Goal: Transaction & Acquisition: Obtain resource

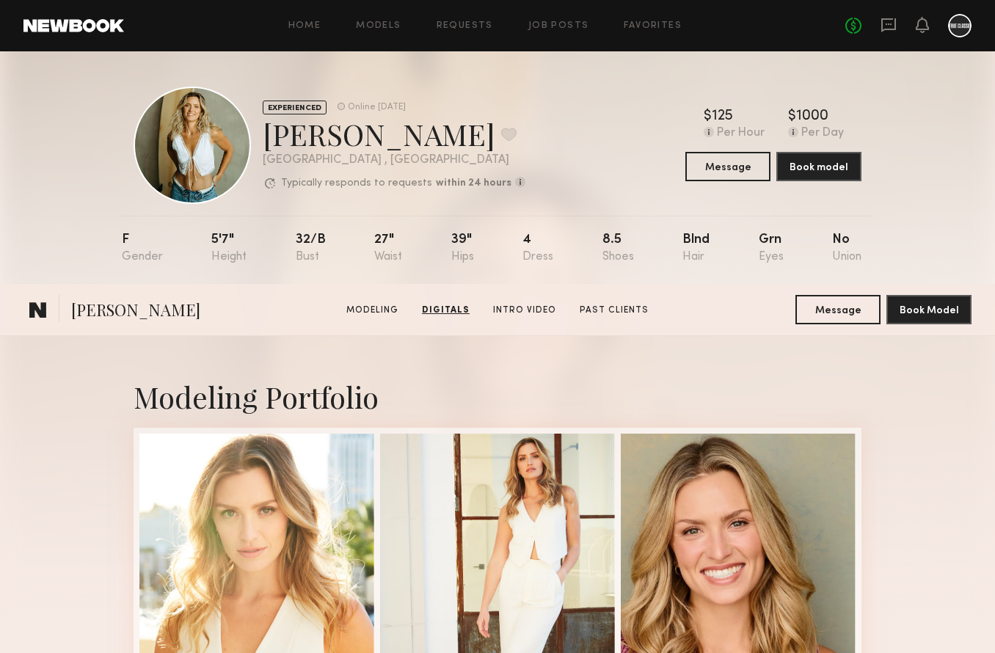
scroll to position [2312, 0]
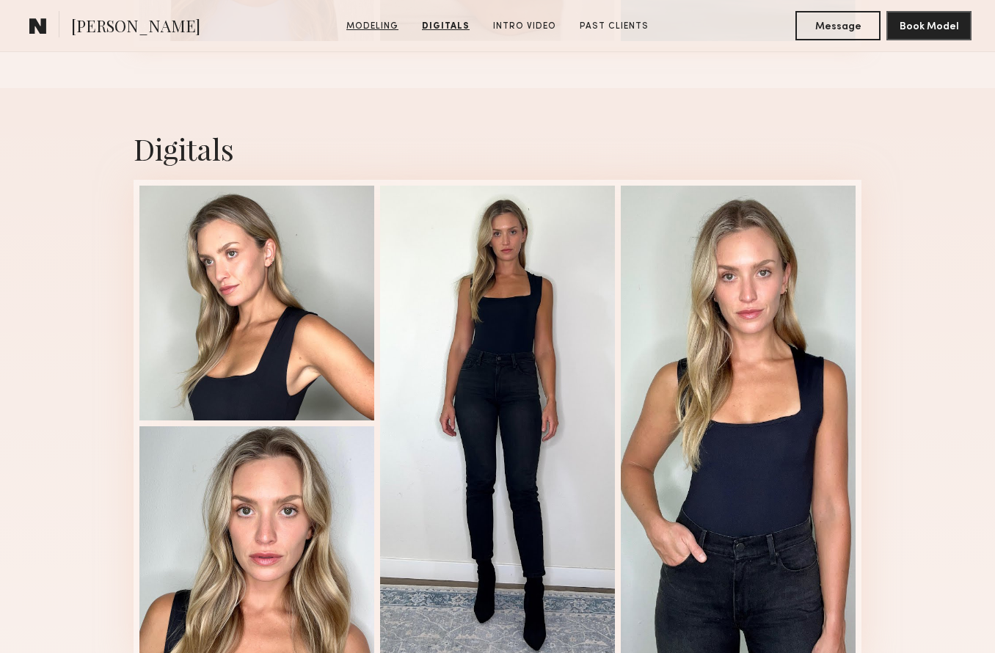
click at [368, 26] on link "Modeling" at bounding box center [373, 26] width 64 height 13
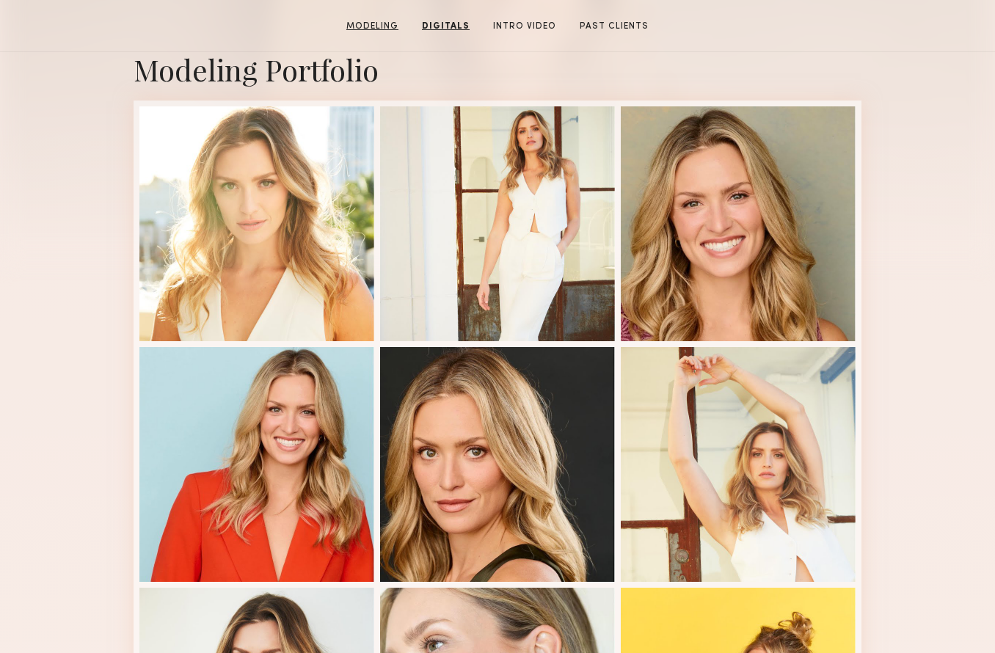
scroll to position [248, 0]
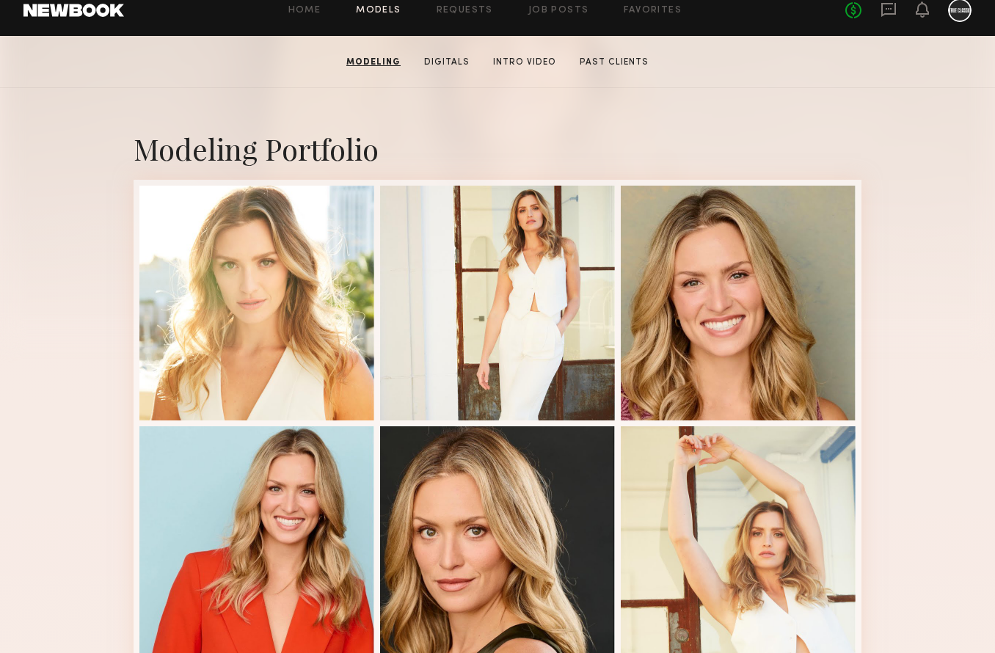
click at [379, 15] on link "Models" at bounding box center [378, 11] width 45 height 10
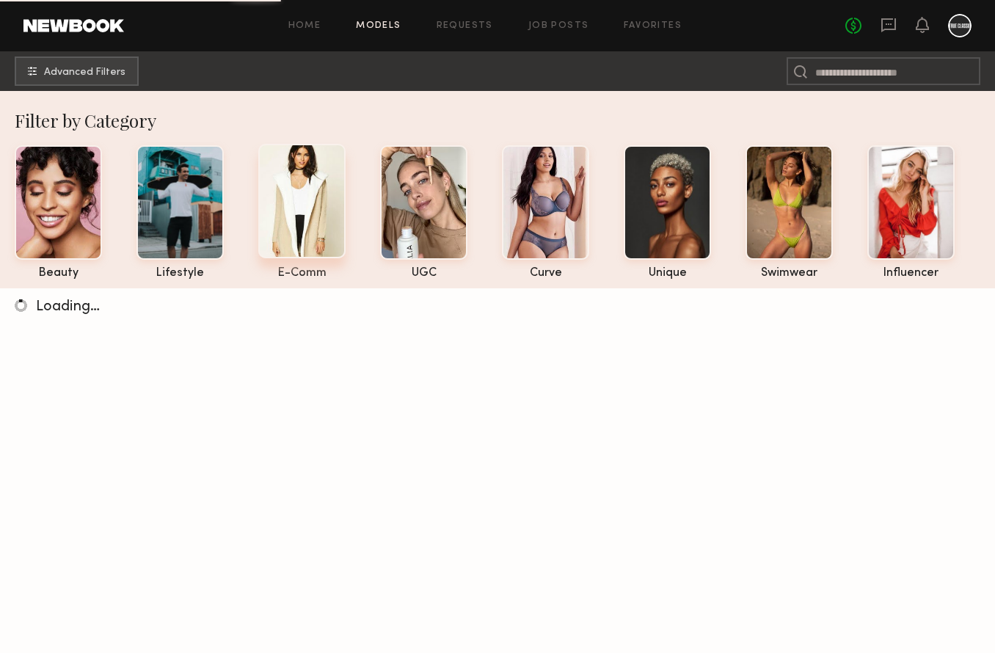
click at [298, 209] on div at bounding box center [301, 201] width 87 height 114
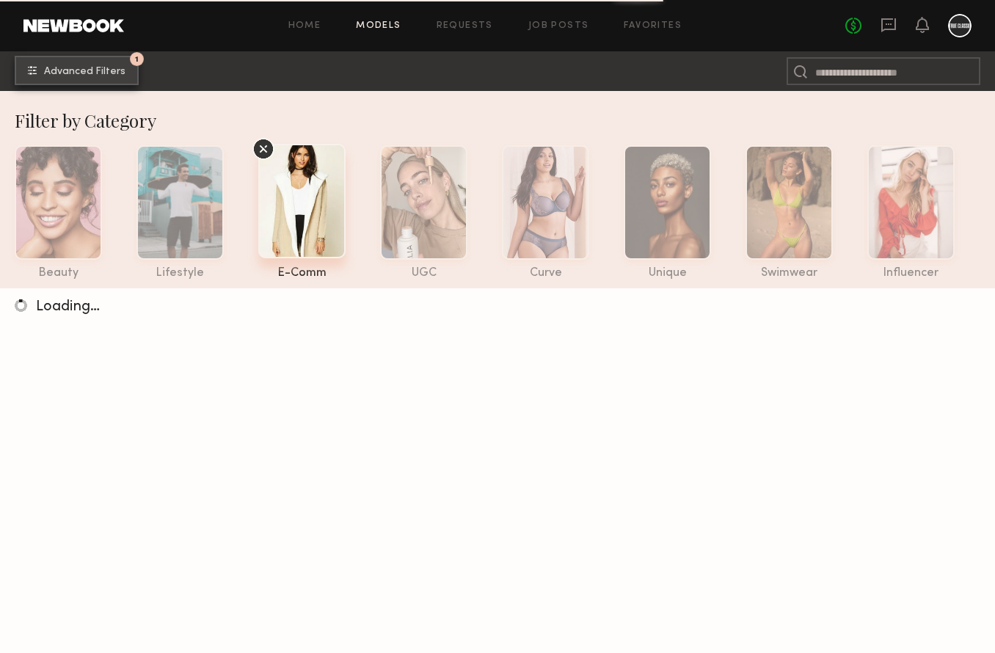
click at [98, 73] on span "Advanced Filters" at bounding box center [84, 72] width 81 height 10
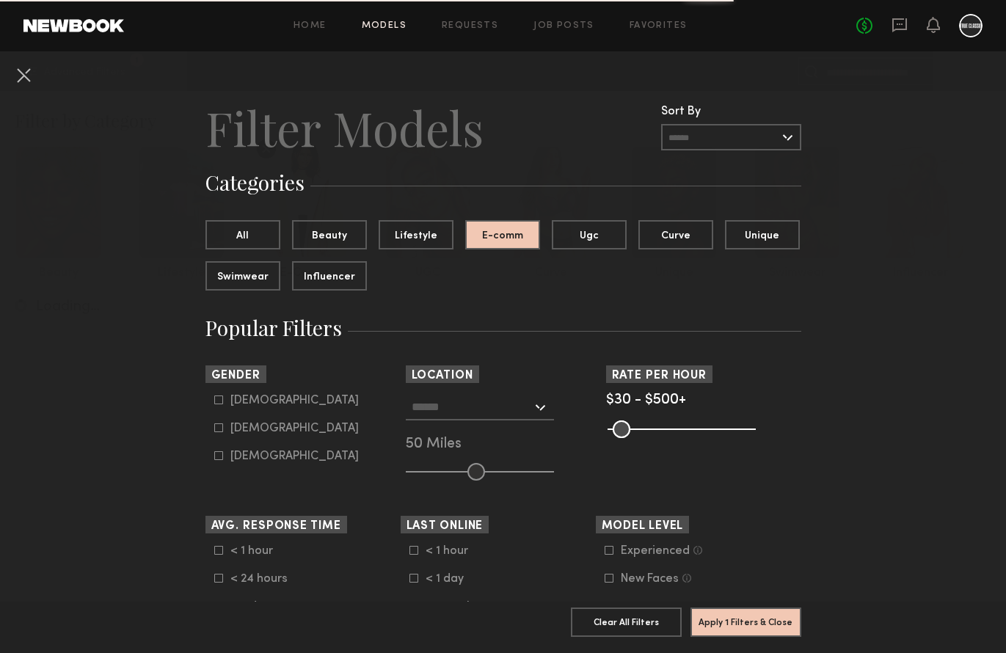
click at [214, 426] on icon at bounding box center [218, 427] width 9 height 9
type input "**"
click at [473, 414] on input "text" at bounding box center [472, 406] width 120 height 25
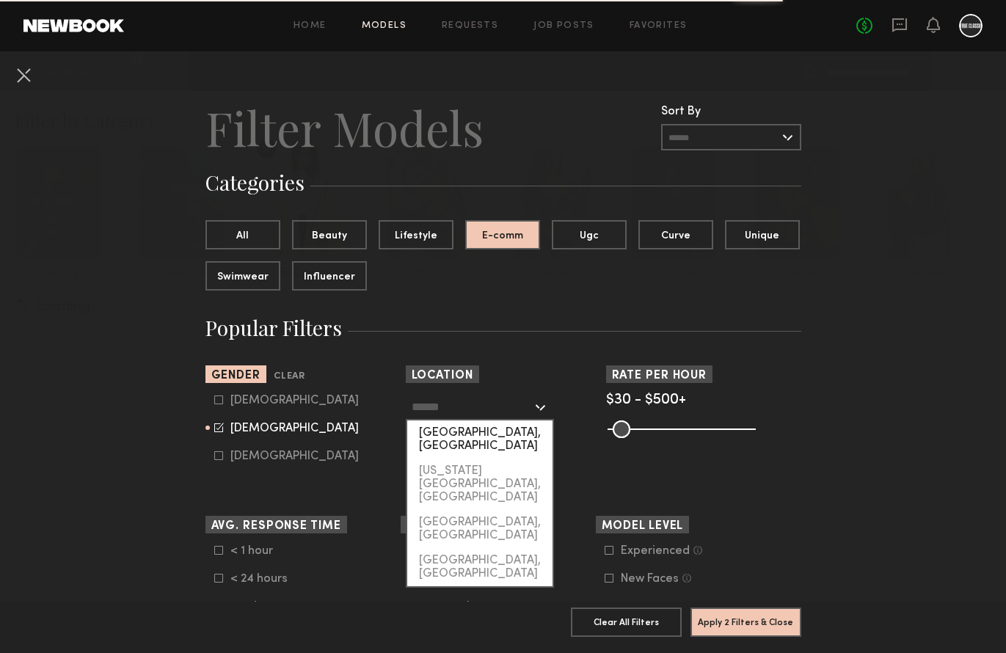
click at [451, 434] on div "[GEOGRAPHIC_DATA], [GEOGRAPHIC_DATA]" at bounding box center [479, 439] width 145 height 38
type input "**********"
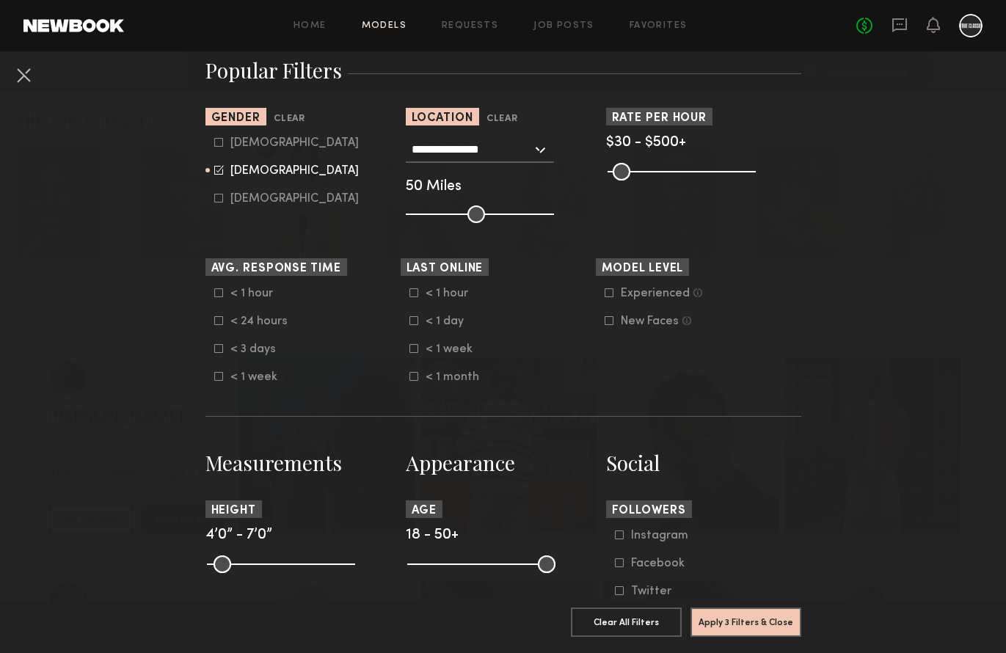
scroll to position [417, 0]
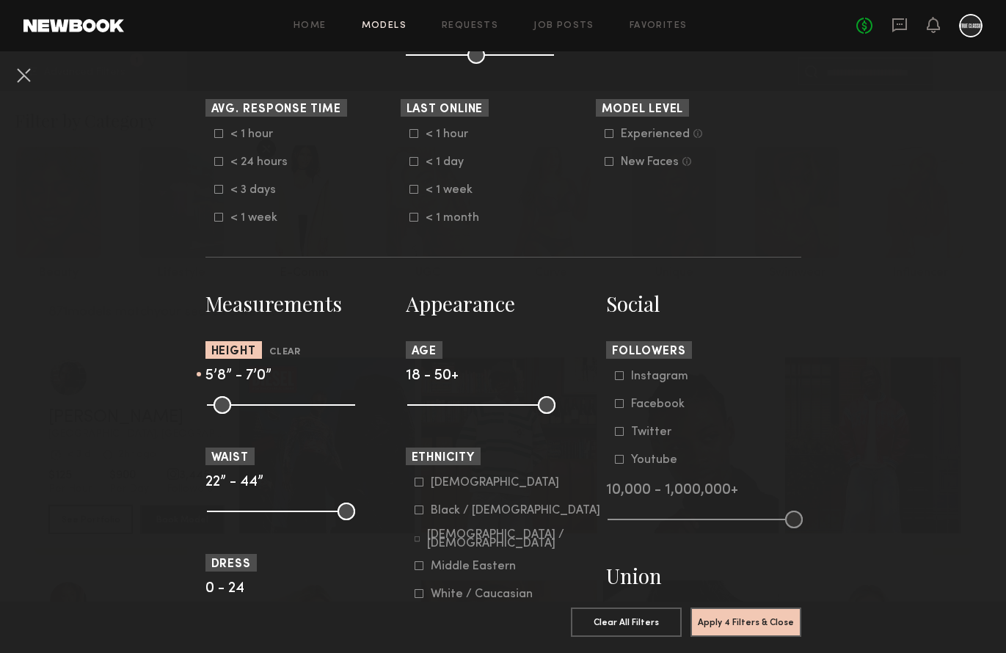
drag, startPoint x: 211, startPoint y: 407, endPoint x: 282, endPoint y: 406, distance: 70.5
type input "**"
click at [282, 406] on input "range" at bounding box center [281, 405] width 148 height 18
drag, startPoint x: 216, startPoint y: 510, endPoint x: 240, endPoint y: 515, distance: 24.0
type input "**"
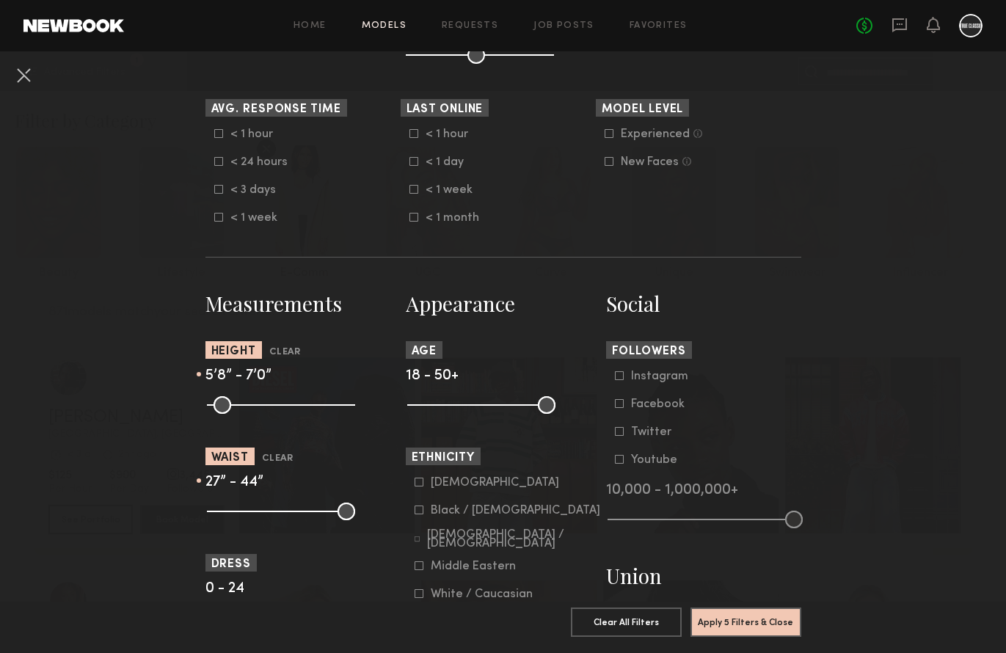
click at [240, 515] on input "range" at bounding box center [281, 512] width 148 height 18
drag, startPoint x: 346, startPoint y: 511, endPoint x: 258, endPoint y: 520, distance: 88.4
type input "**"
click at [258, 520] on input "range" at bounding box center [281, 512] width 148 height 18
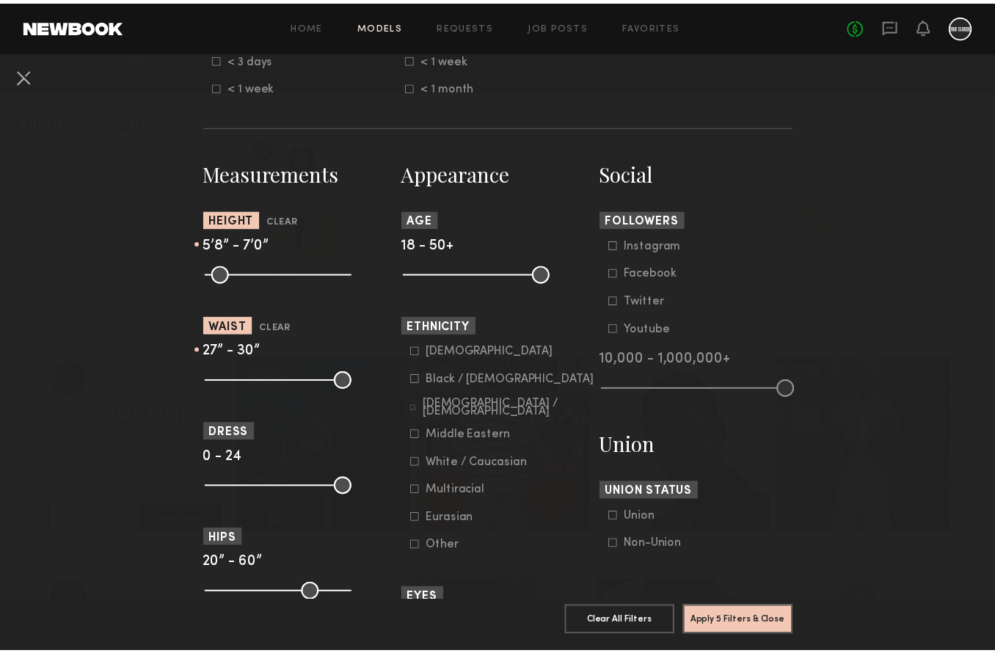
scroll to position [656, 0]
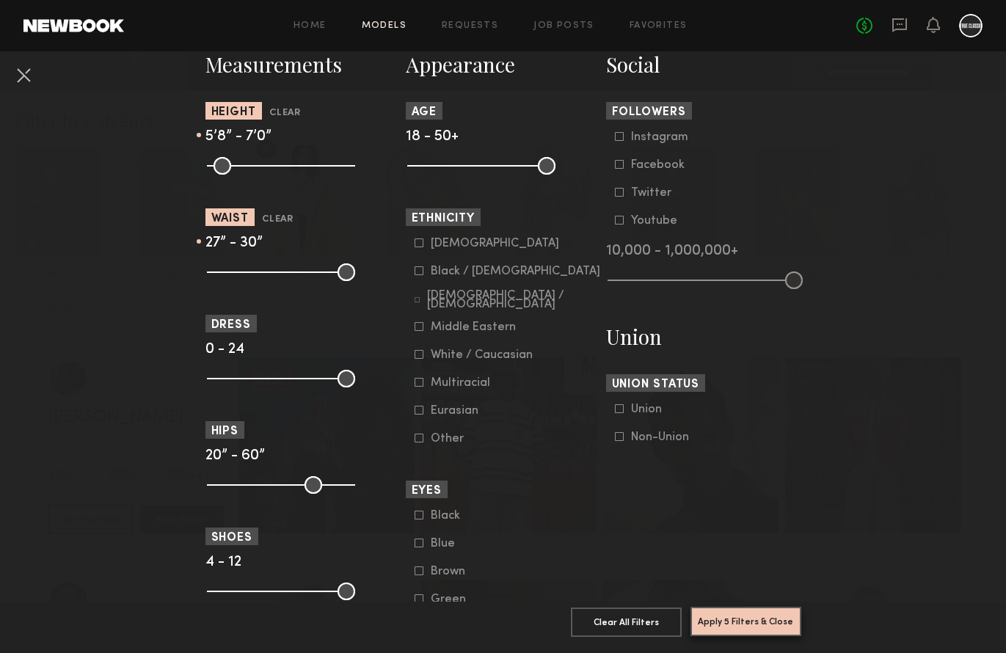
click at [722, 614] on button "Apply 5 Filters & Close" at bounding box center [746, 621] width 111 height 29
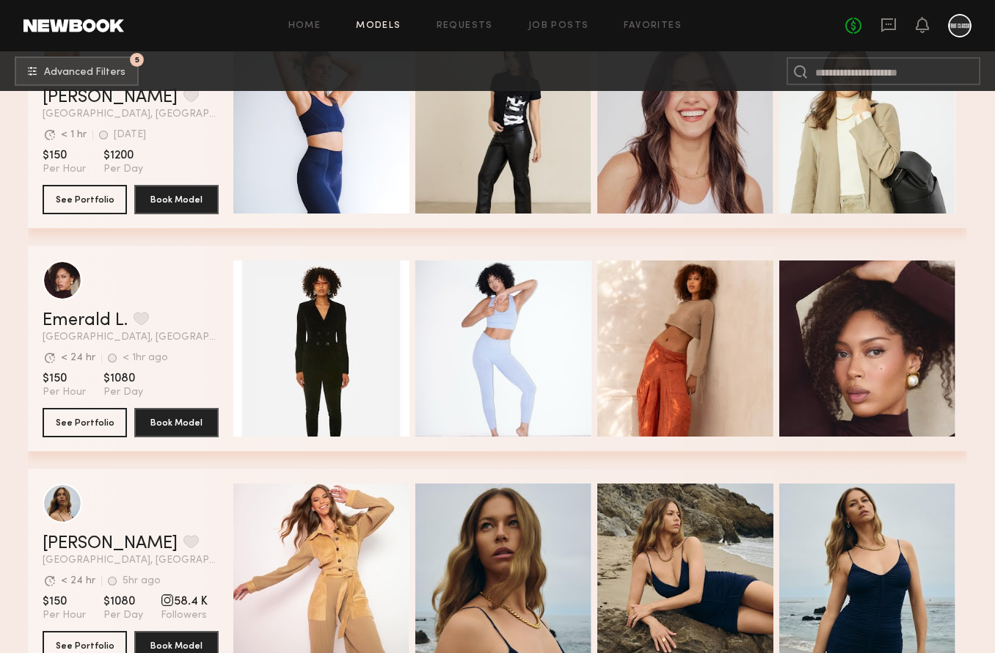
scroll to position [438, 0]
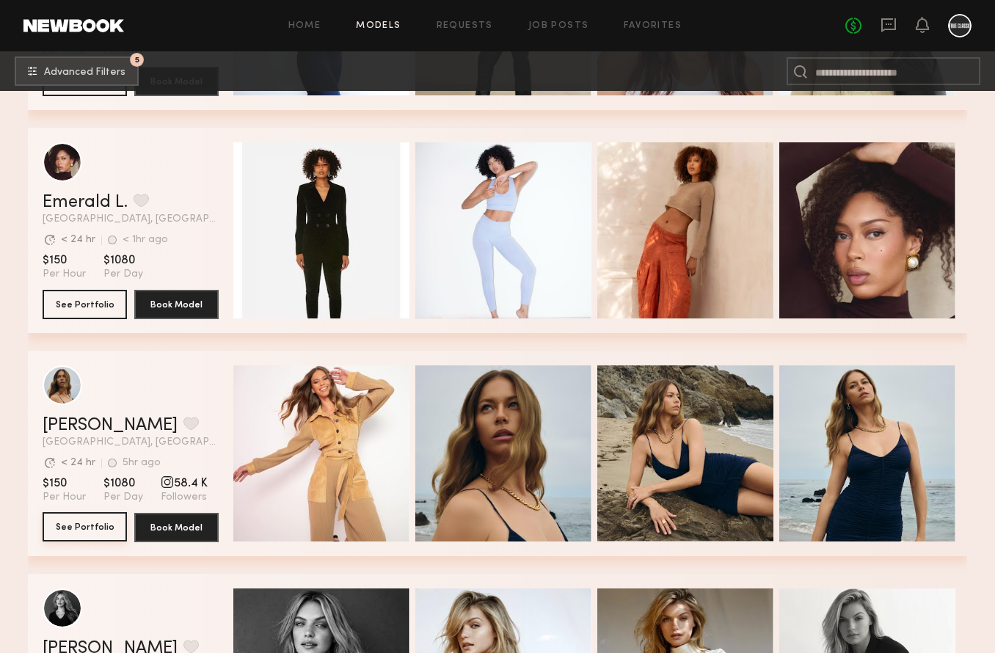
click at [102, 524] on button "See Portfolio" at bounding box center [85, 526] width 84 height 29
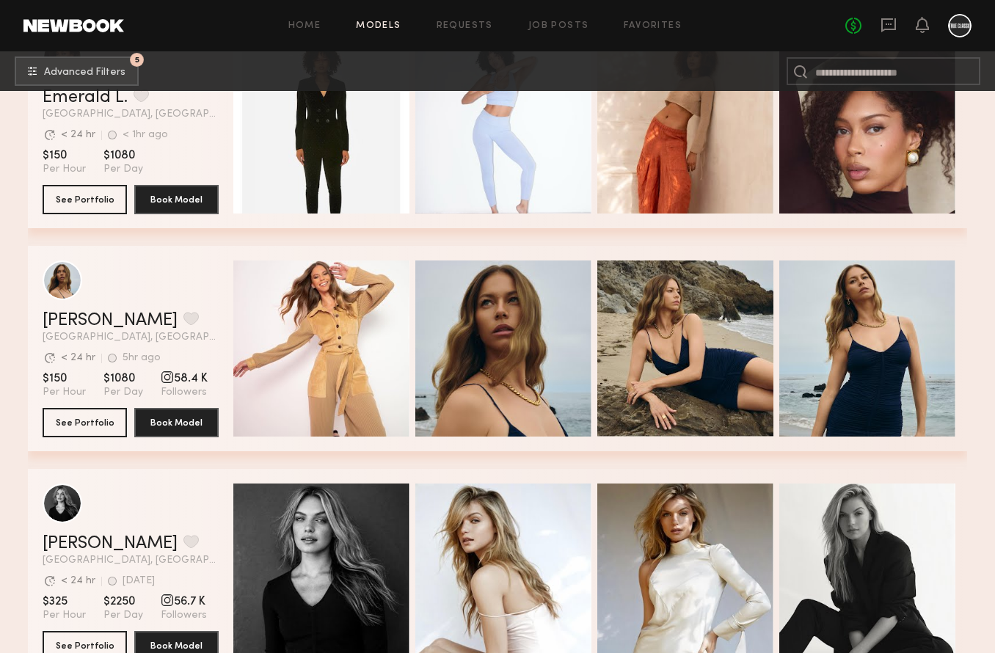
scroll to position [642, 0]
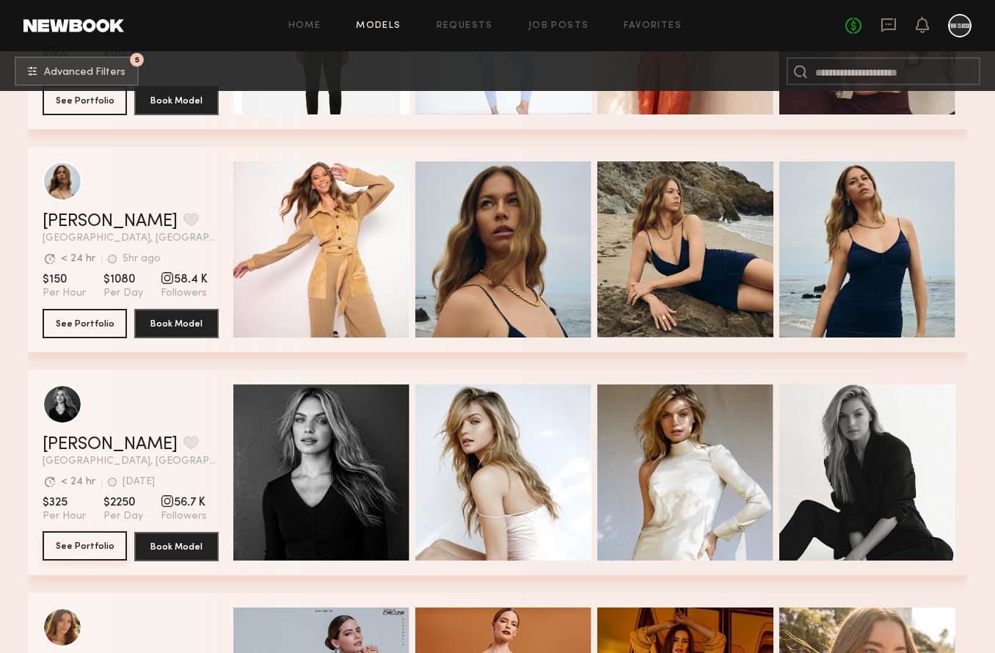
click at [87, 544] on button "See Portfolio" at bounding box center [85, 545] width 84 height 29
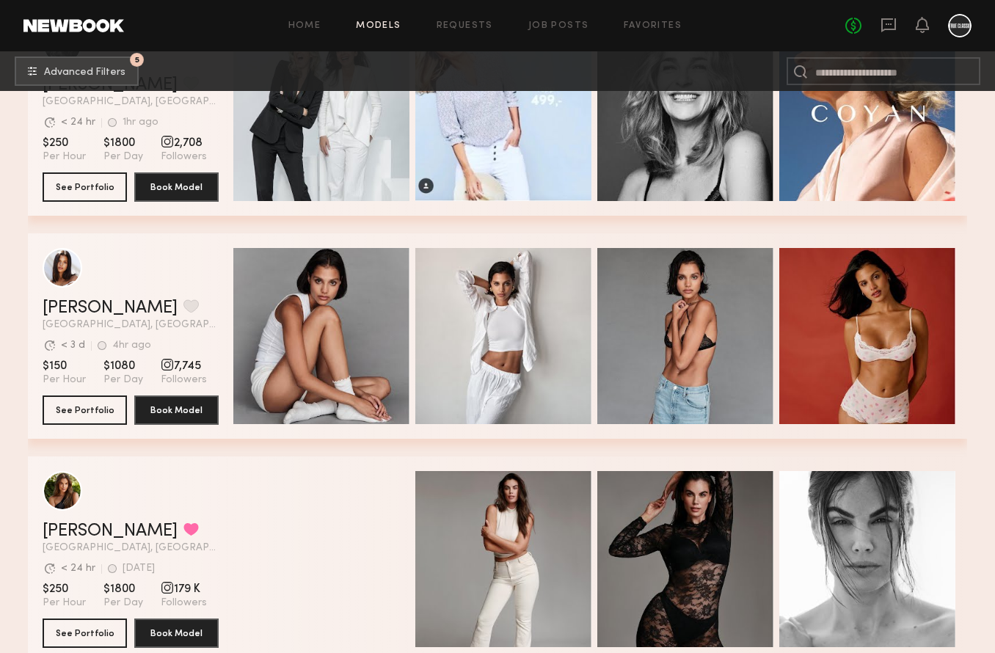
scroll to position [2913, 0]
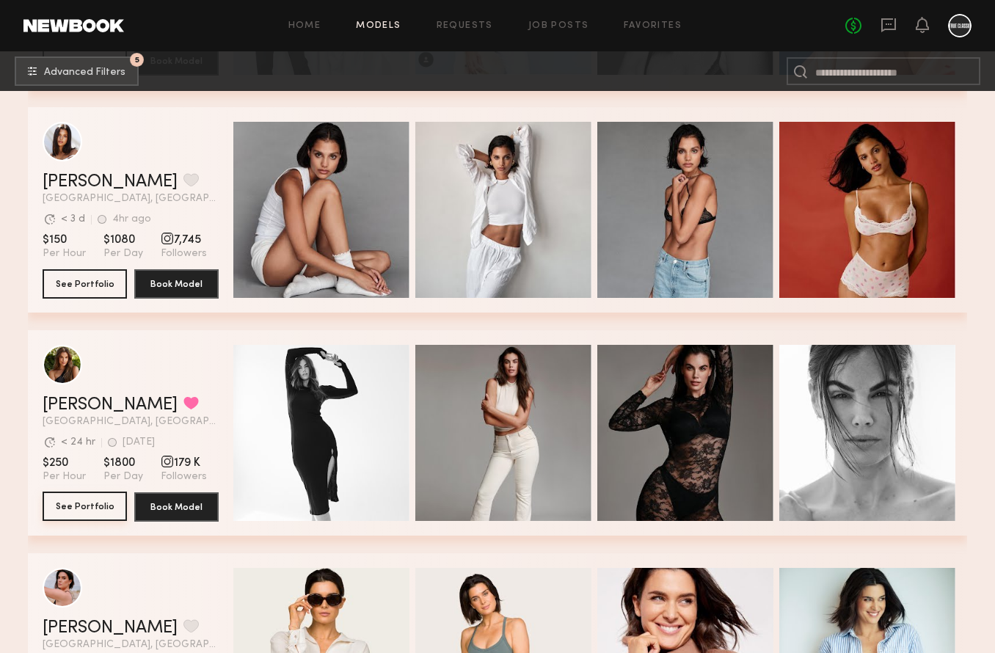
click at [95, 509] on button "See Portfolio" at bounding box center [85, 506] width 84 height 29
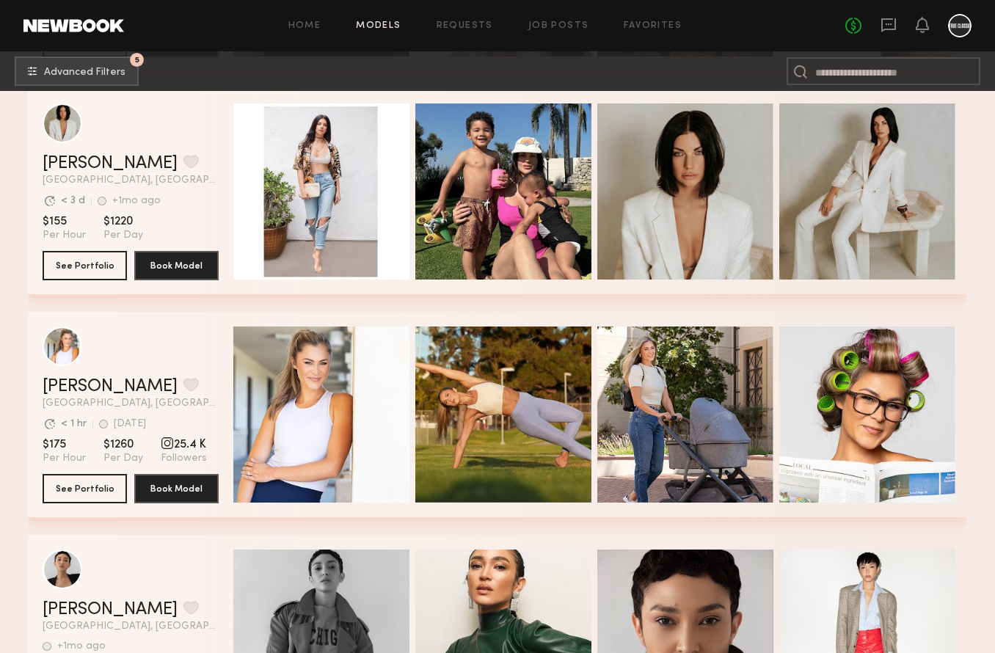
scroll to position [5834, 0]
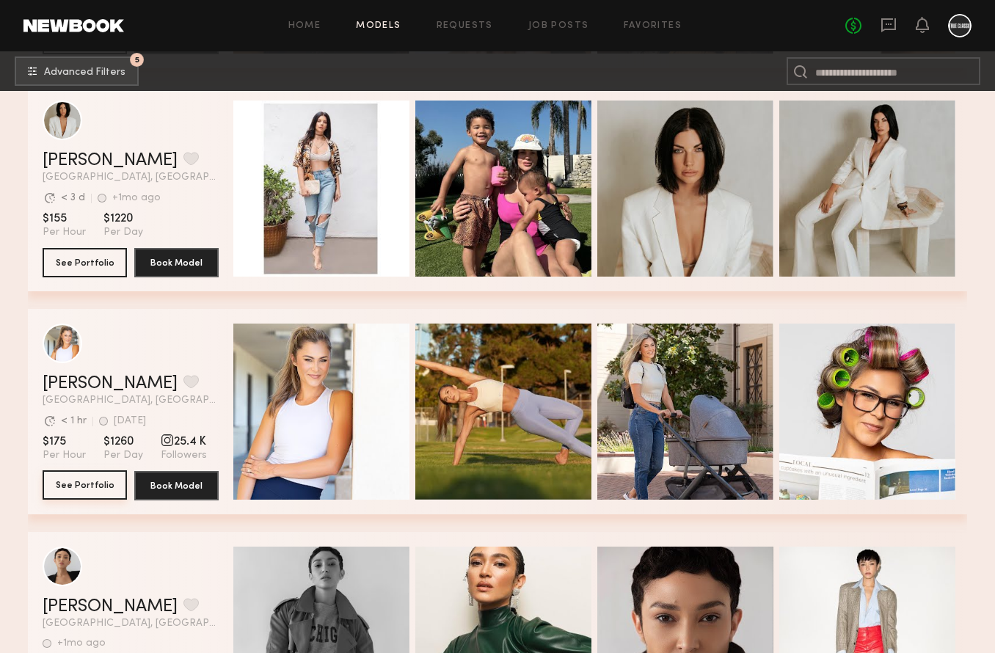
click at [79, 478] on button "See Portfolio" at bounding box center [85, 484] width 84 height 29
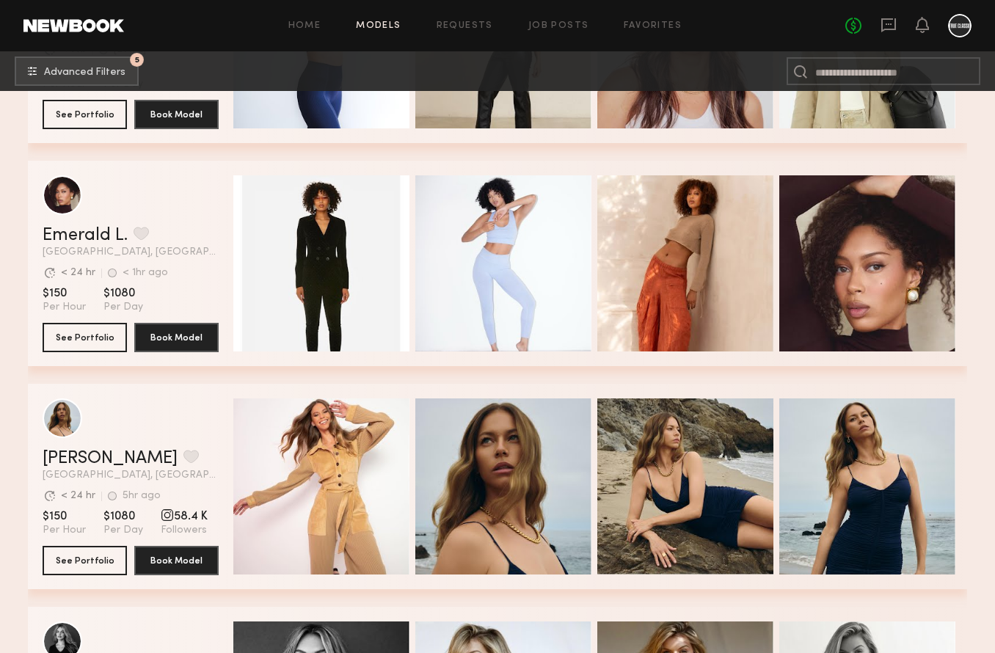
scroll to position [692, 0]
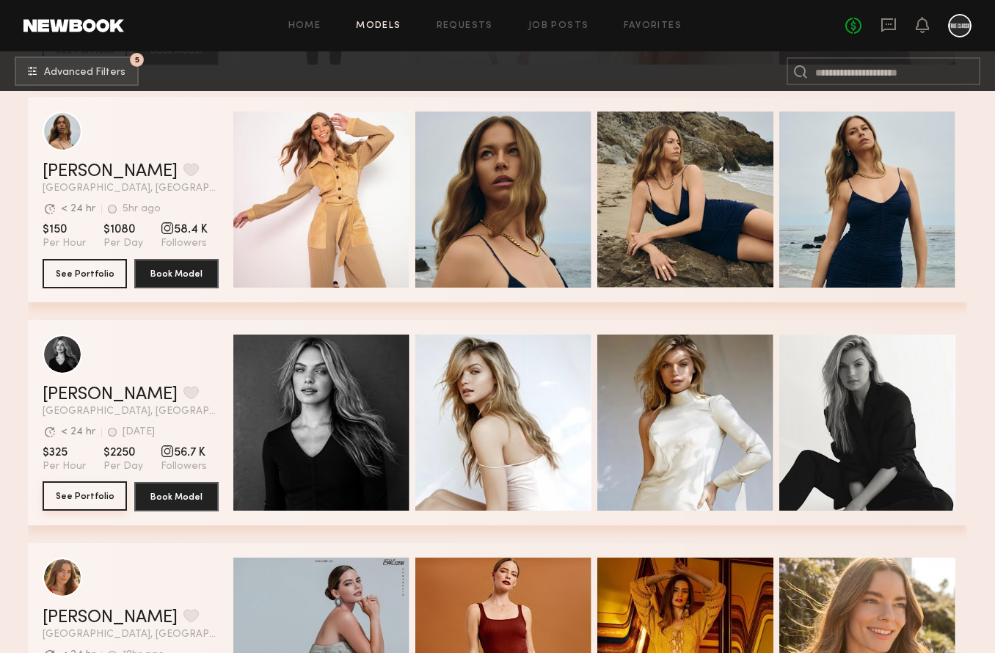
click at [103, 499] on button "See Portfolio" at bounding box center [85, 495] width 84 height 29
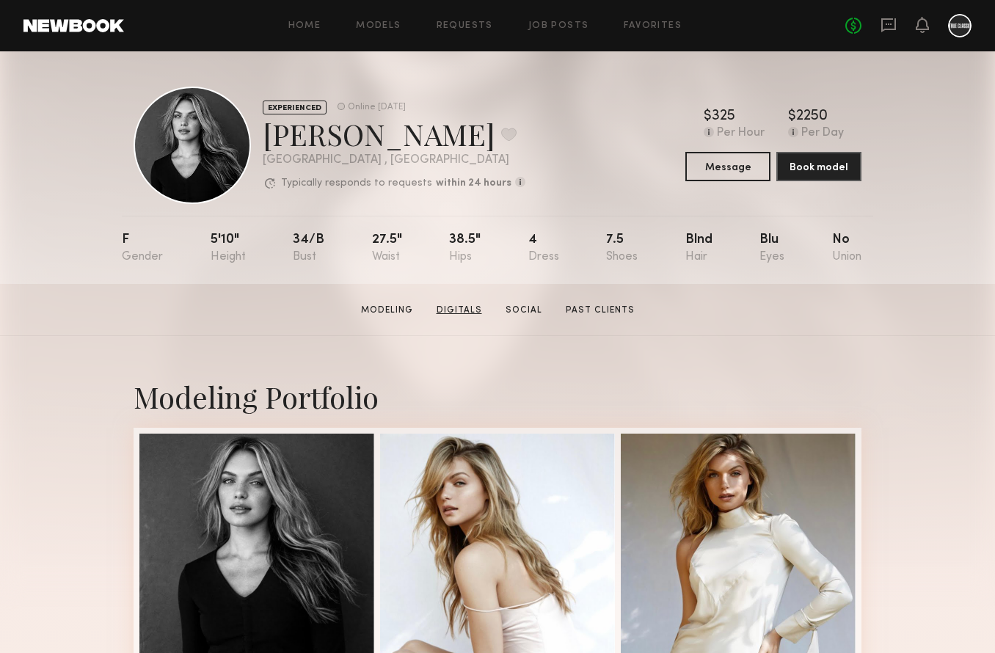
click at [469, 305] on link "Digitals" at bounding box center [459, 310] width 57 height 13
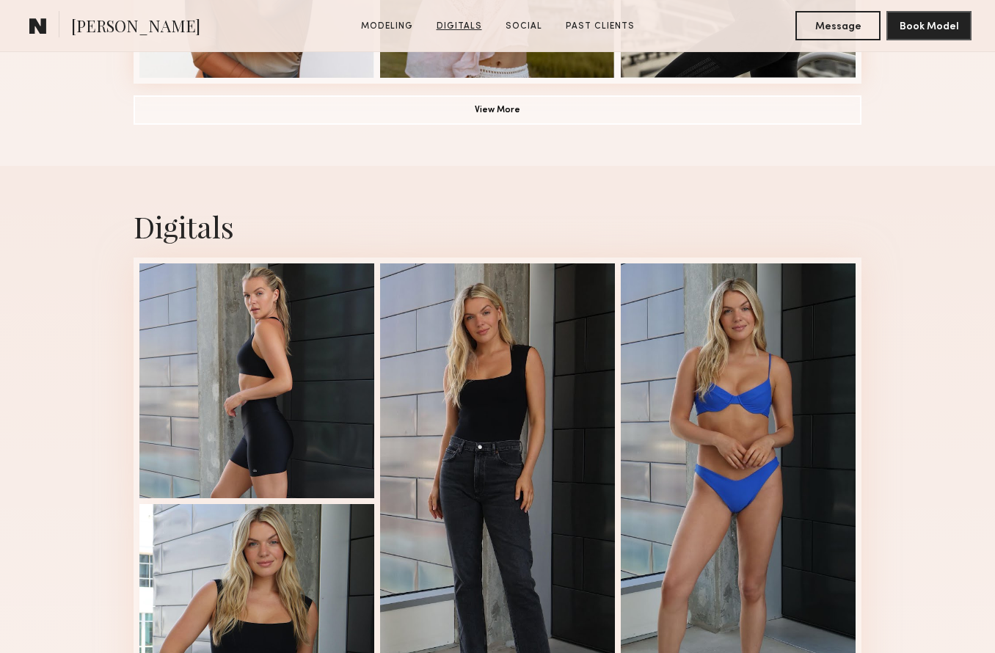
scroll to position [1391, 0]
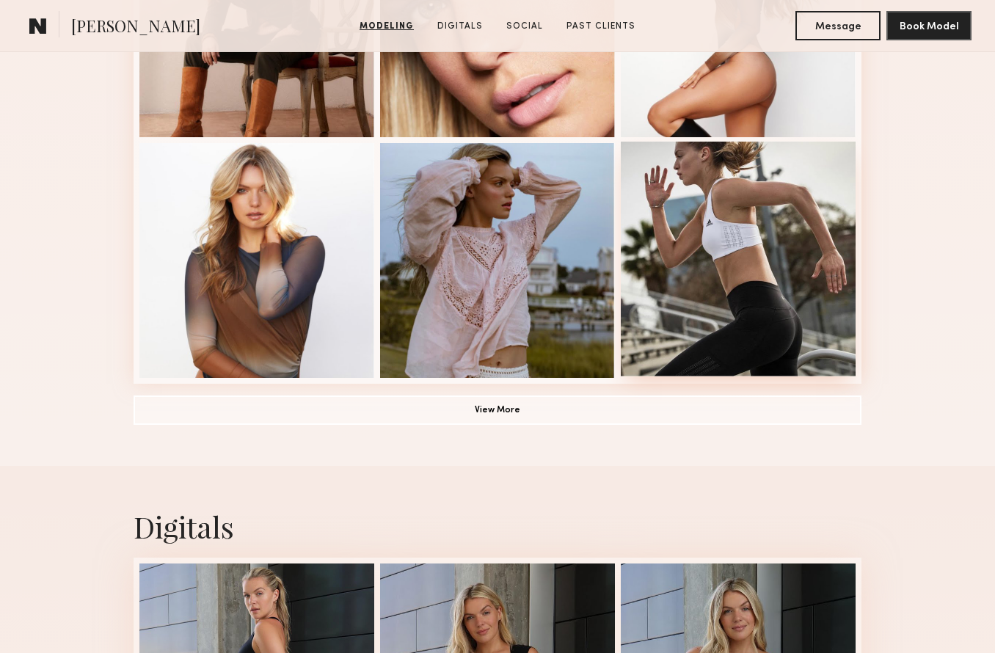
scroll to position [1016, 0]
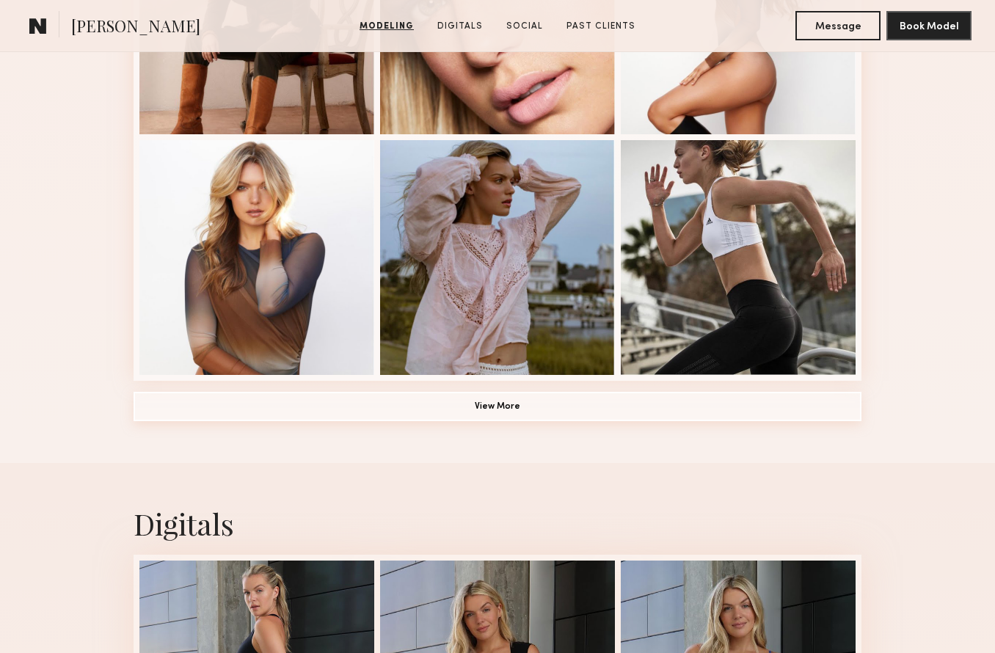
click at [537, 407] on button "View More" at bounding box center [498, 406] width 728 height 29
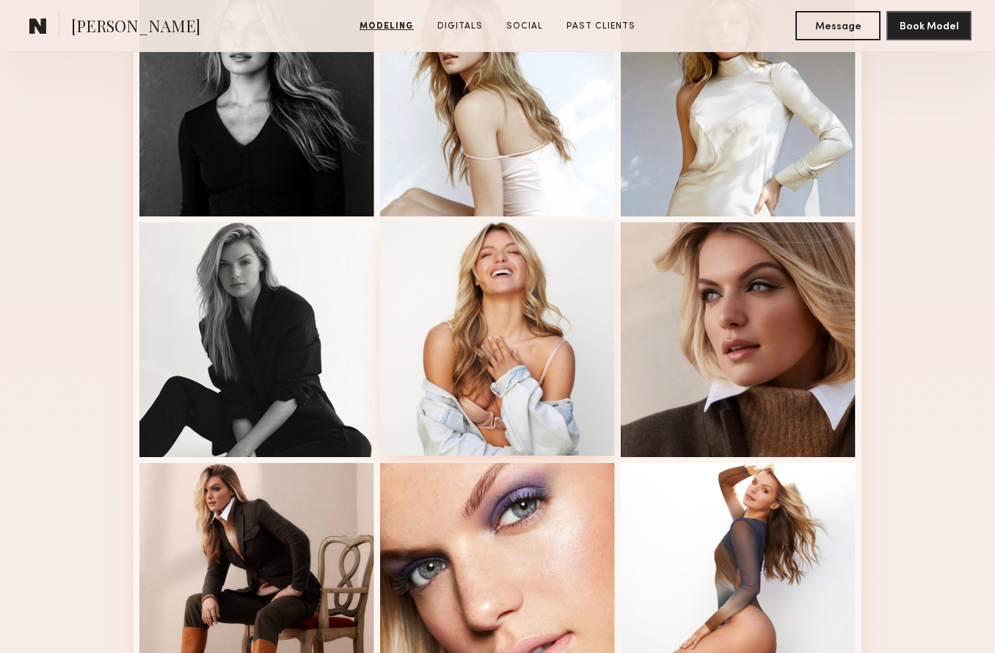
scroll to position [326, 0]
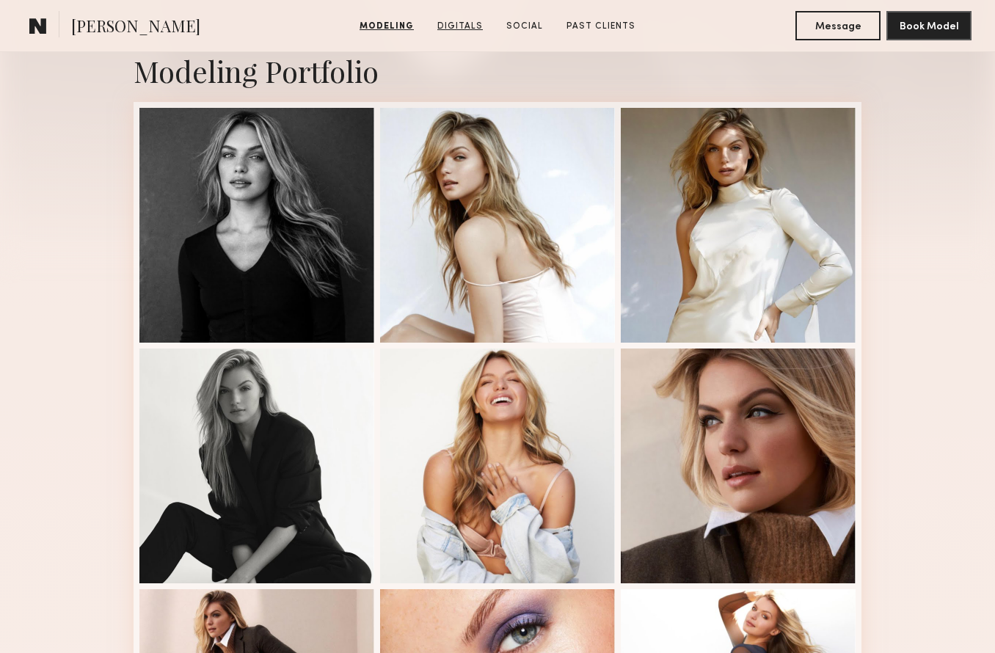
click at [464, 24] on link "Digitals" at bounding box center [459, 26] width 57 height 13
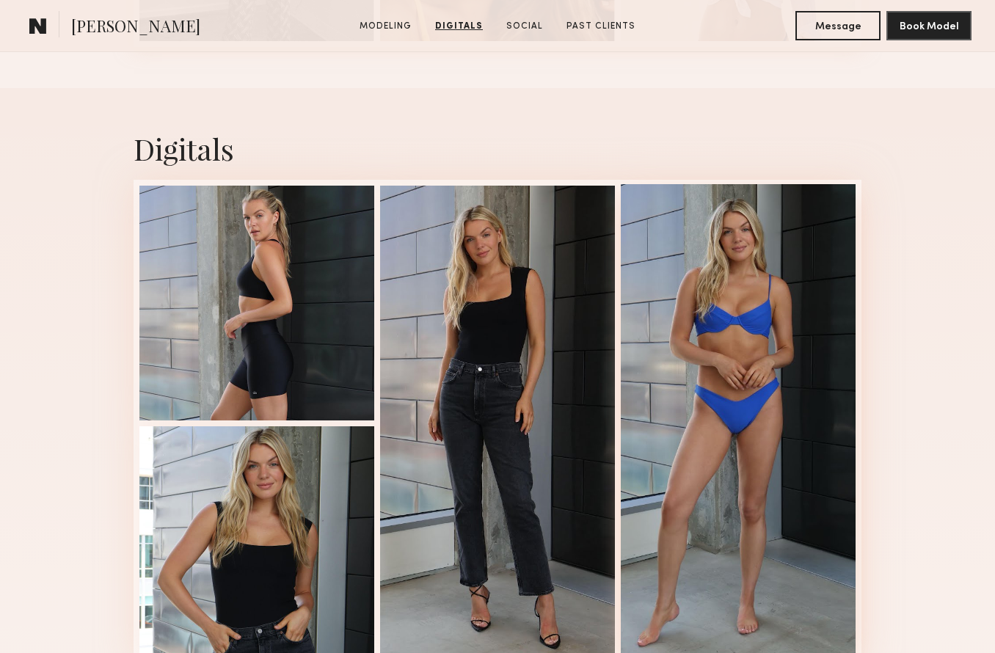
scroll to position [2369, 0]
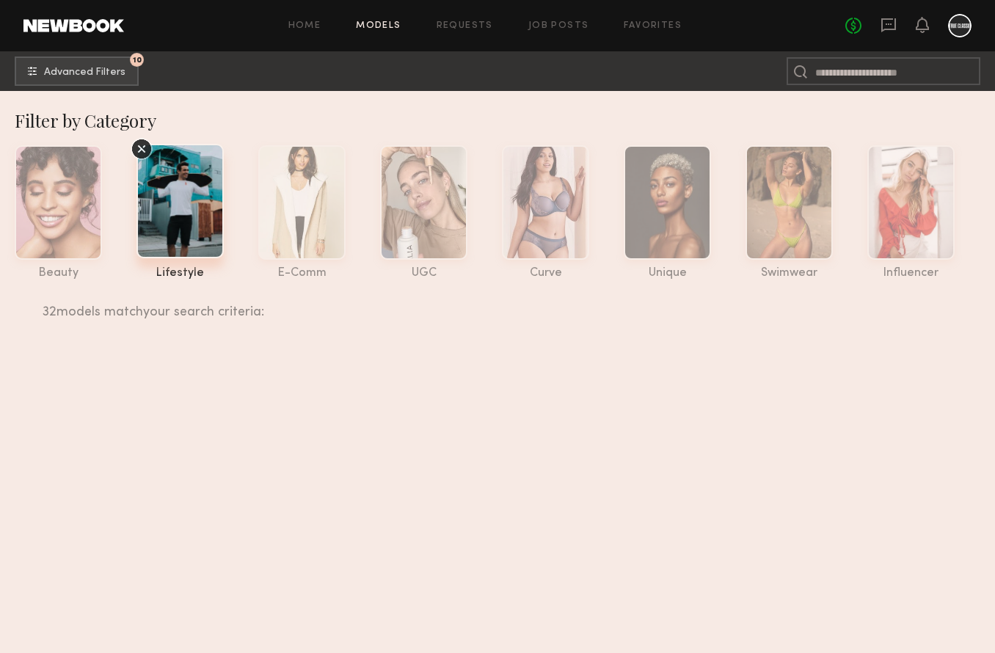
scroll to position [1300, 0]
